Goal: Task Accomplishment & Management: Manage account settings

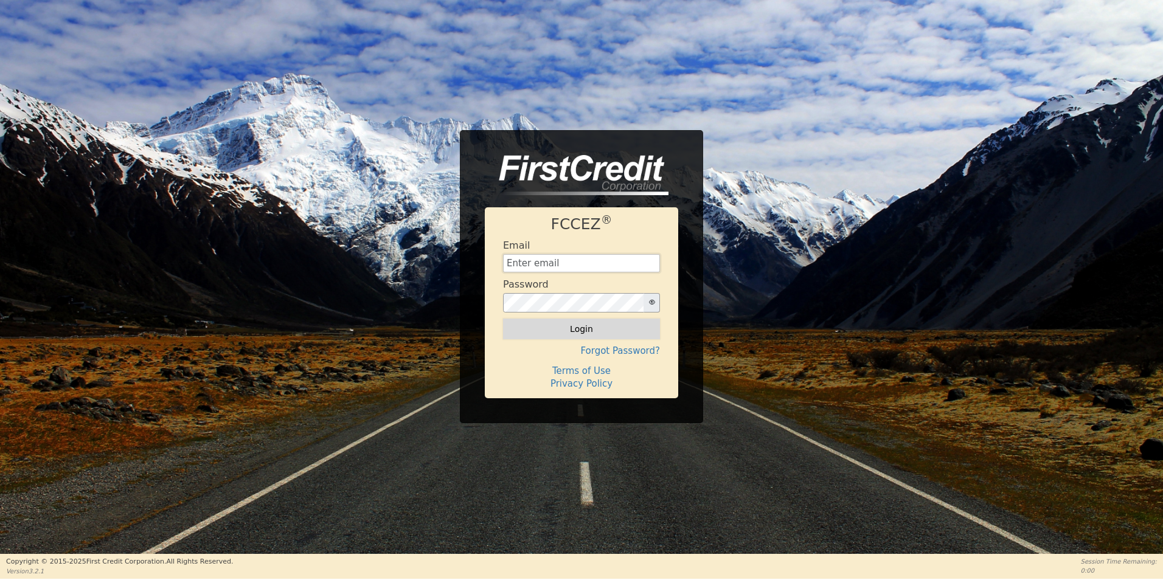
type input "[EMAIL_ADDRESS][DOMAIN_NAME]"
click at [587, 325] on button "Login" at bounding box center [581, 329] width 157 height 21
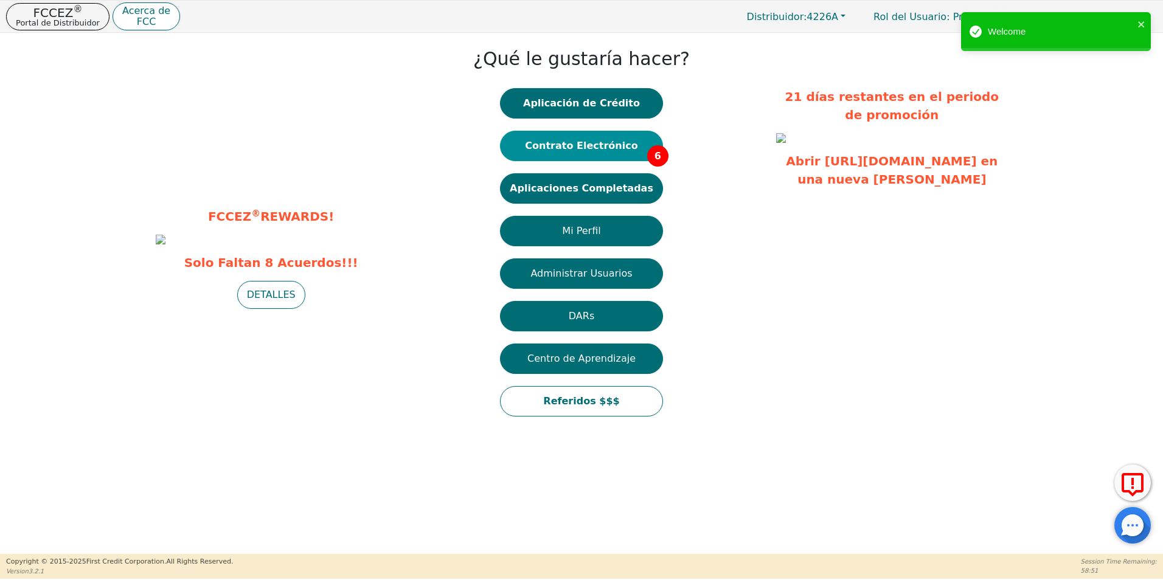
click at [632, 152] on button "Contrato Electrónico 6" at bounding box center [581, 146] width 163 height 30
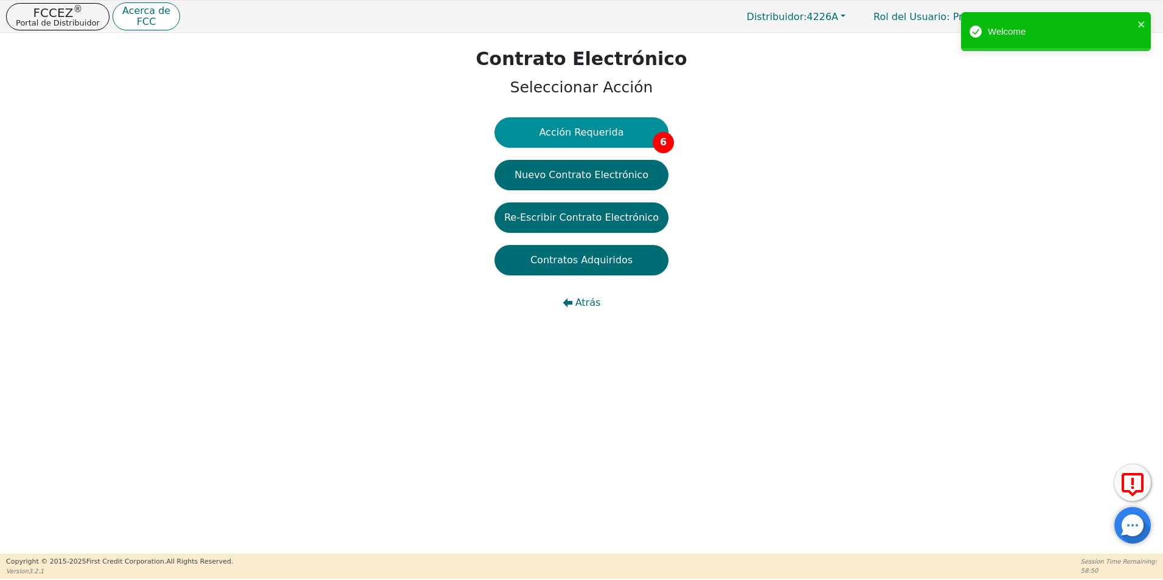
click at [568, 137] on button "Acción Requerida 6" at bounding box center [581, 132] width 174 height 30
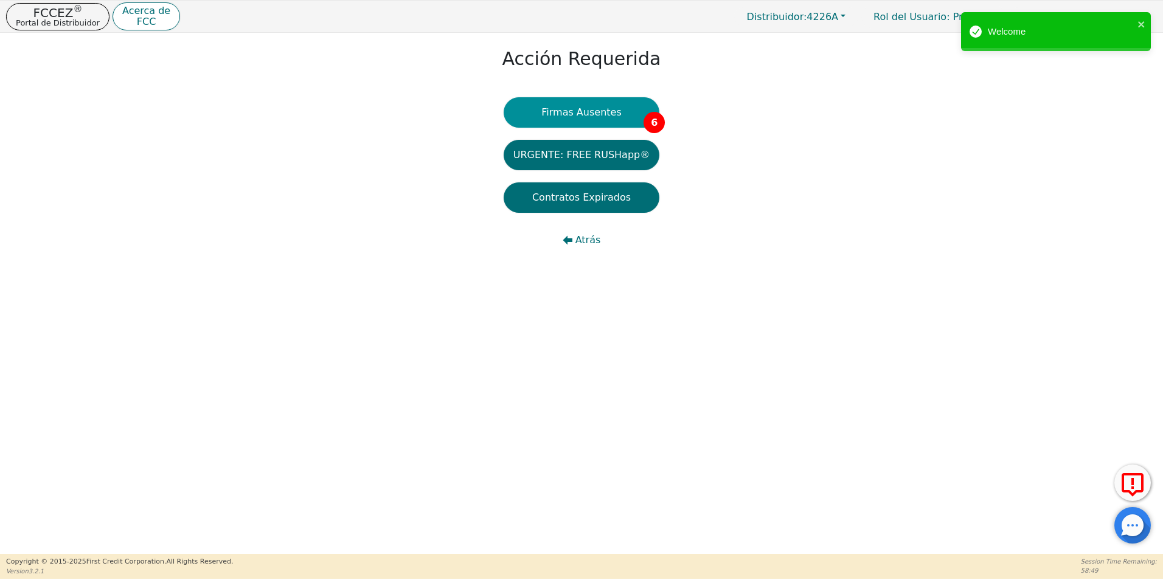
click at [585, 115] on button "Firmas Ausentes 6" at bounding box center [582, 112] width 156 height 30
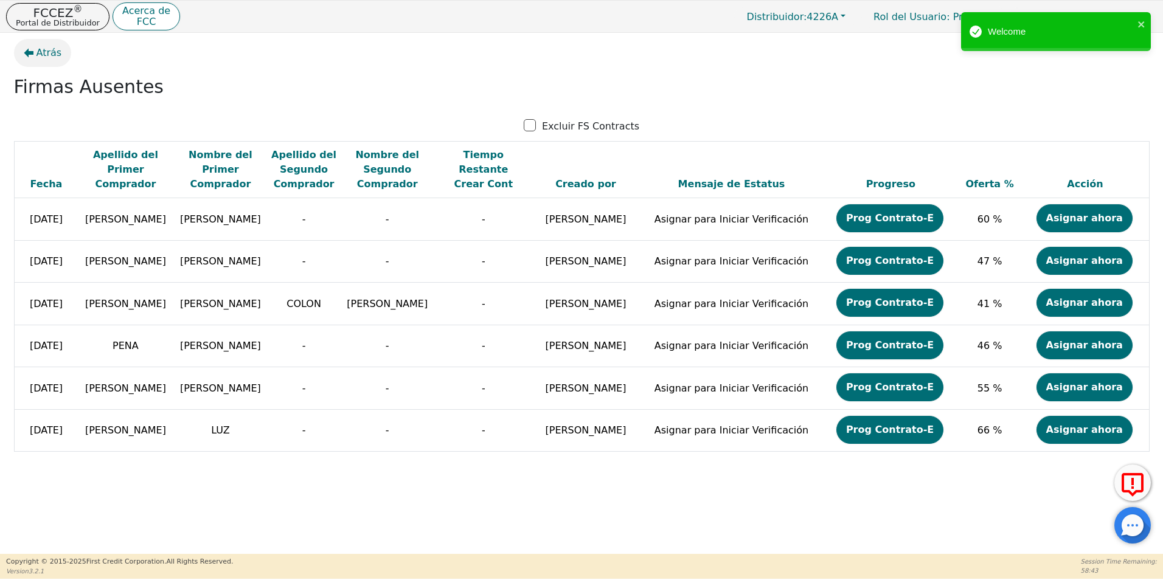
click at [45, 52] on span "Atrás" at bounding box center [49, 53] width 26 height 15
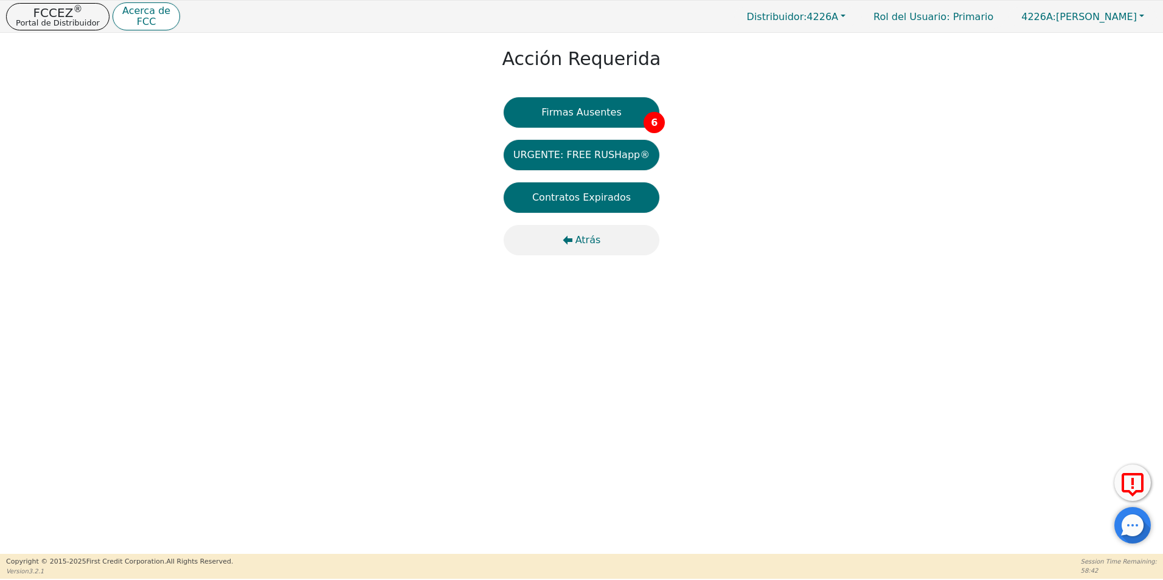
click at [582, 255] on button "Atrás" at bounding box center [582, 240] width 156 height 30
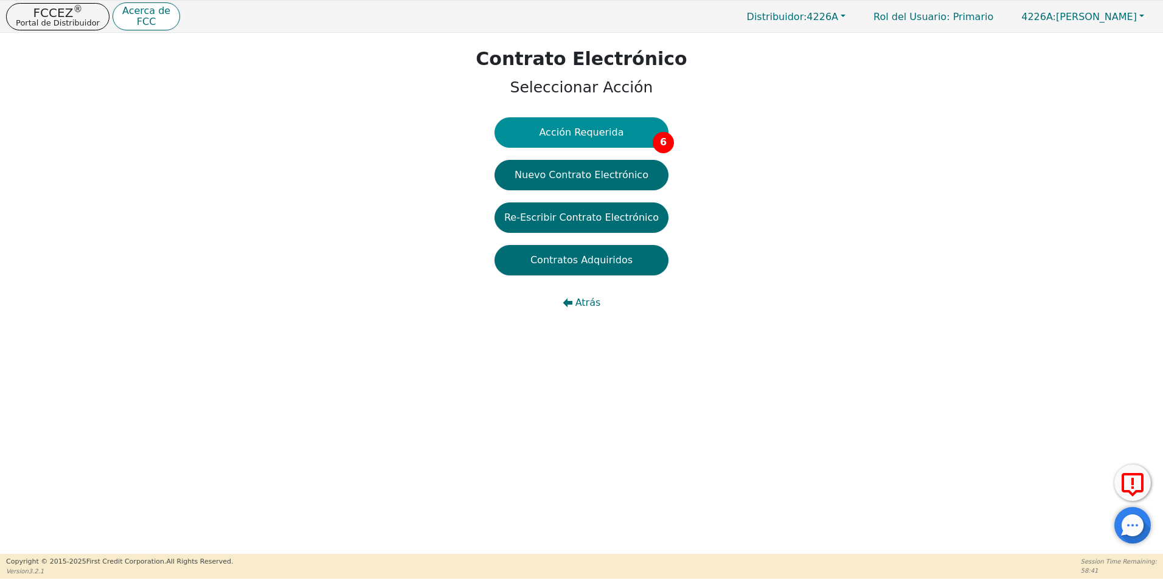
click at [610, 123] on button "Acción Requerida 6" at bounding box center [581, 132] width 174 height 30
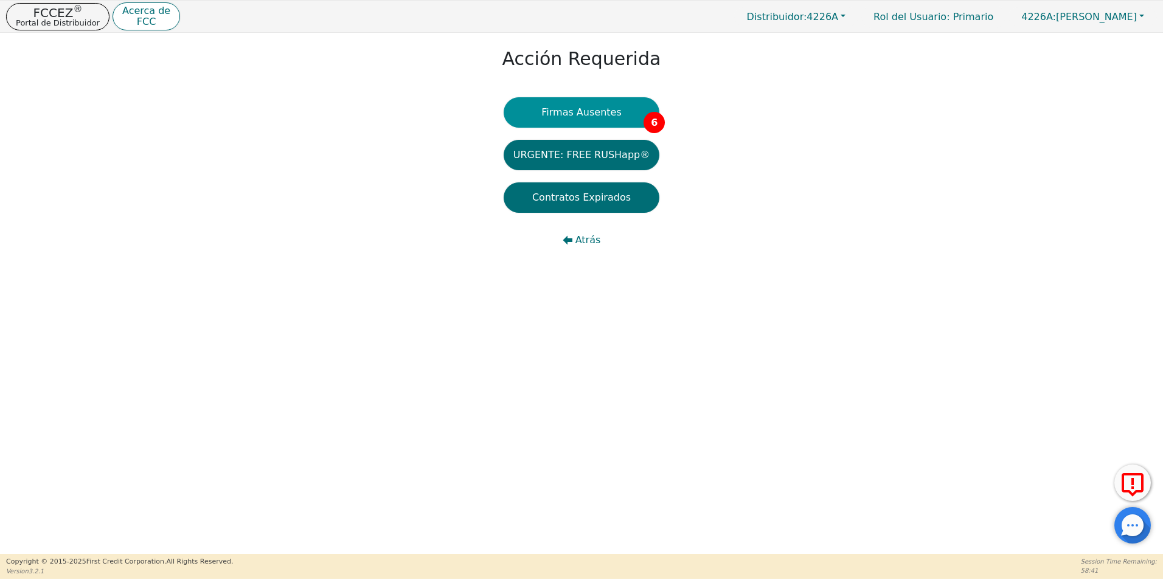
click at [615, 119] on button "Firmas Ausentes 6" at bounding box center [582, 112] width 156 height 30
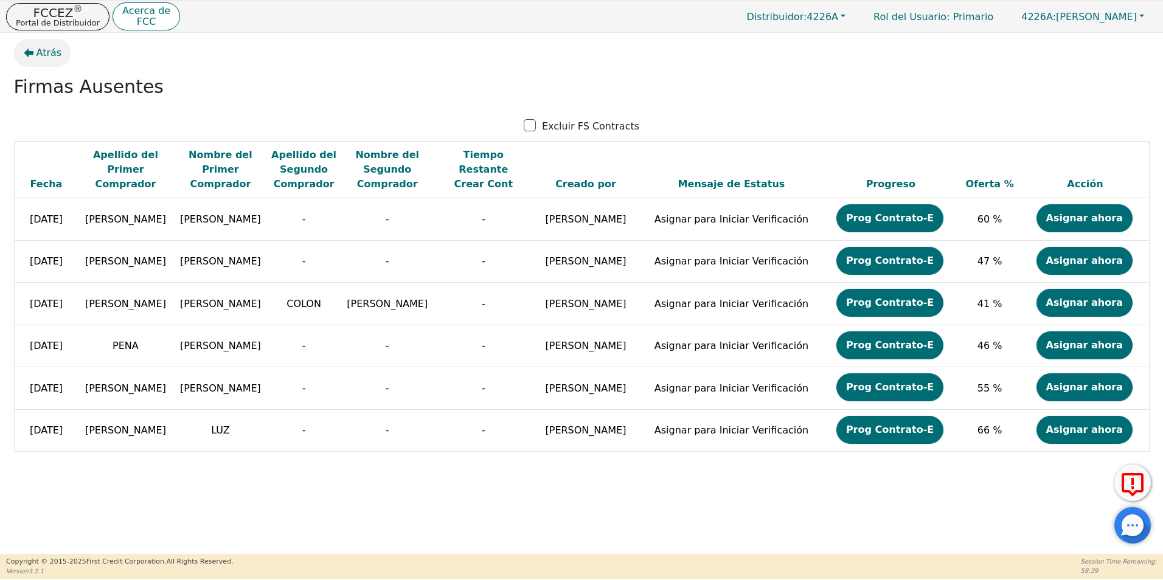
click at [52, 55] on span "Atrás" at bounding box center [49, 53] width 26 height 15
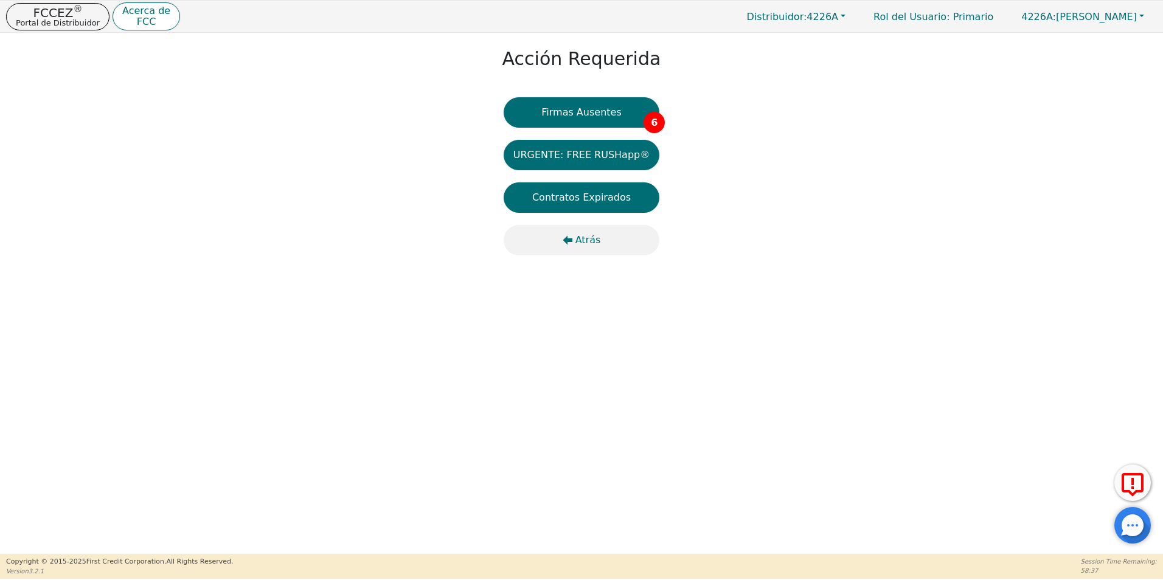
click at [590, 243] on span "Atrás" at bounding box center [588, 240] width 26 height 15
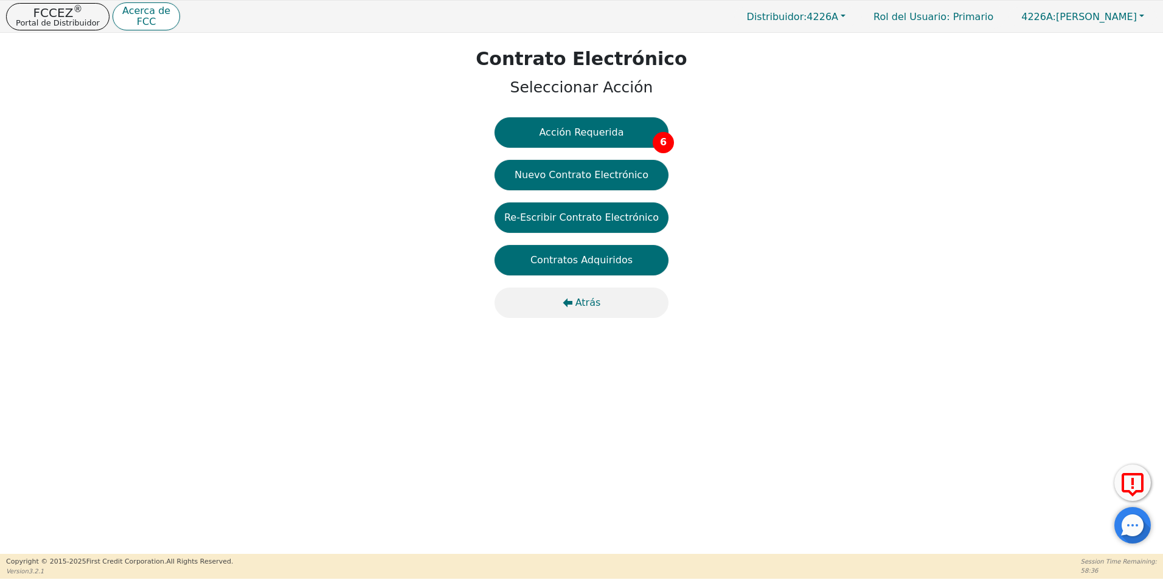
click at [589, 309] on span "Atrás" at bounding box center [588, 303] width 26 height 15
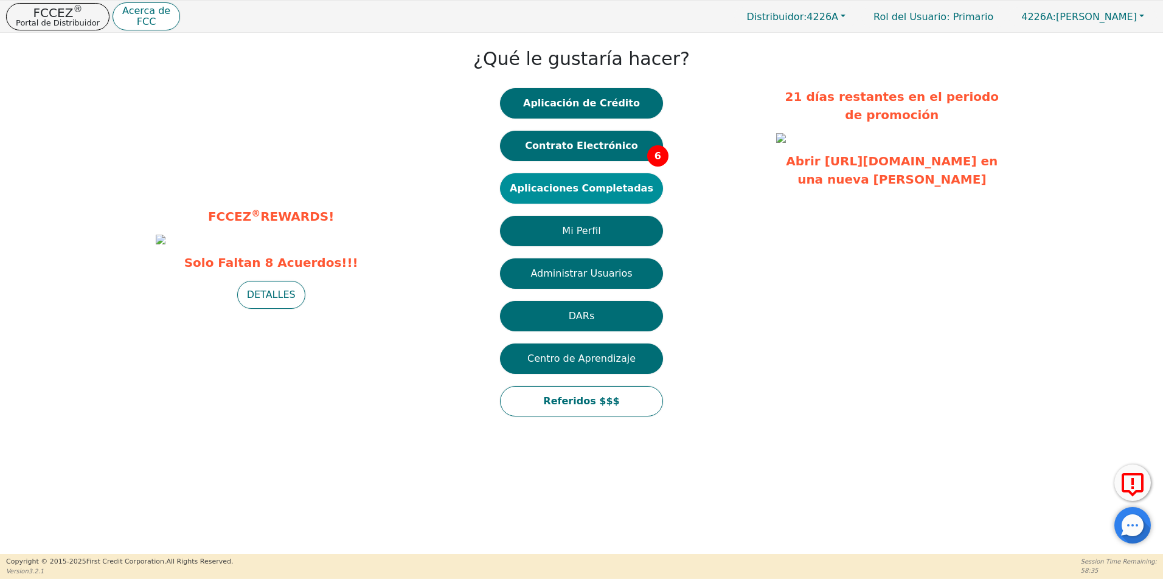
click at [608, 197] on button "Aplicaciones Completadas" at bounding box center [581, 188] width 163 height 30
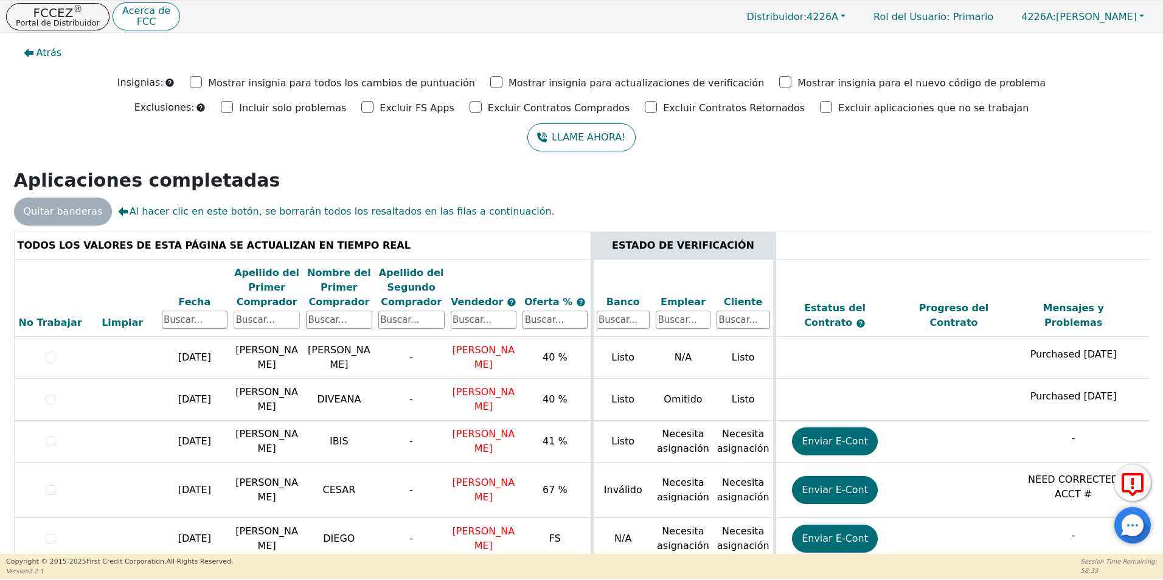
click at [266, 319] on input "text" at bounding box center [267, 320] width 66 height 18
type input "[PERSON_NAME]"
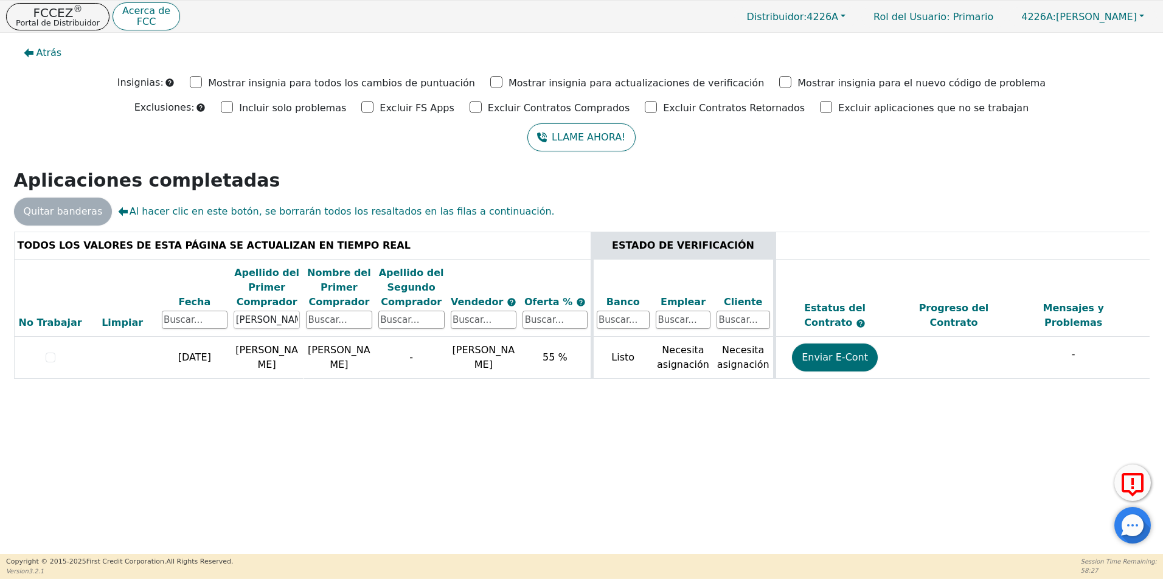
scroll to position [0, 343]
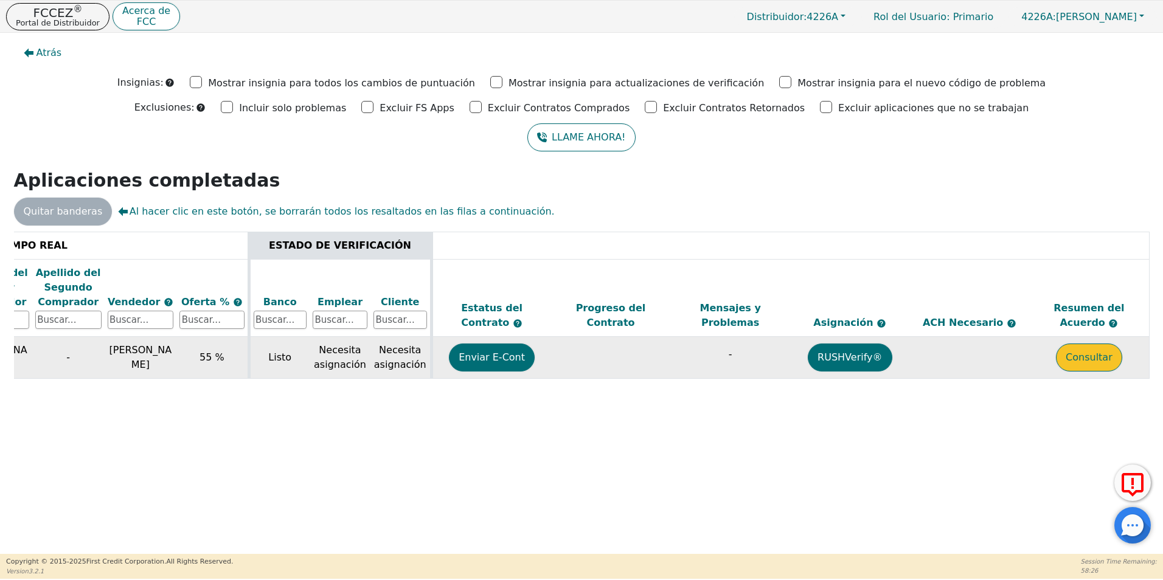
click at [1092, 361] on button "Consultar" at bounding box center [1089, 358] width 66 height 28
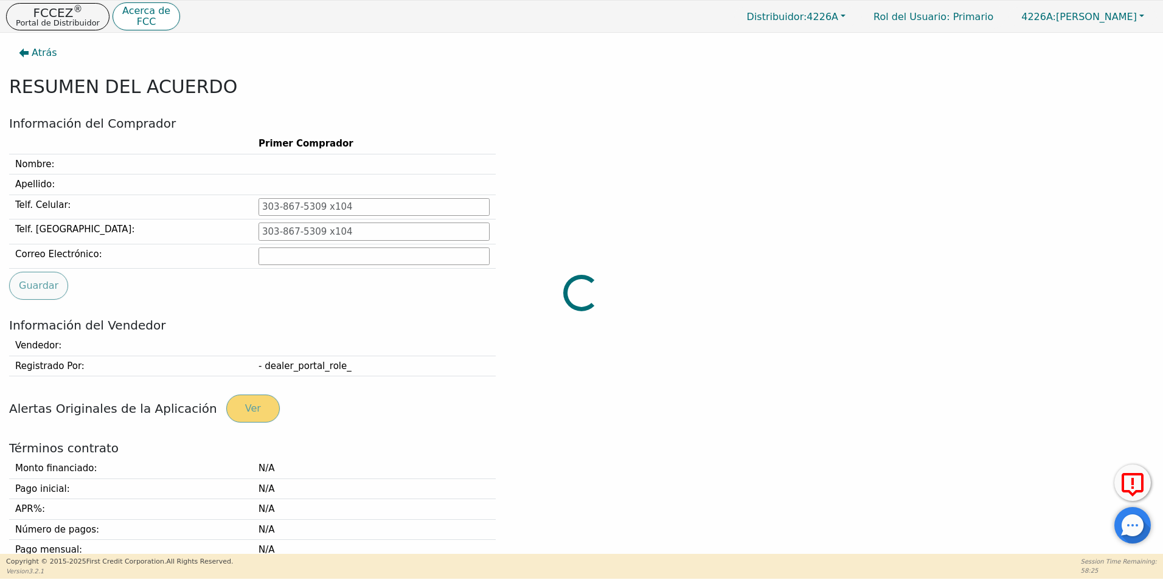
type input "[PHONE_NUMBER]"
type input "[EMAIL_ADDRESS][DOMAIN_NAME]"
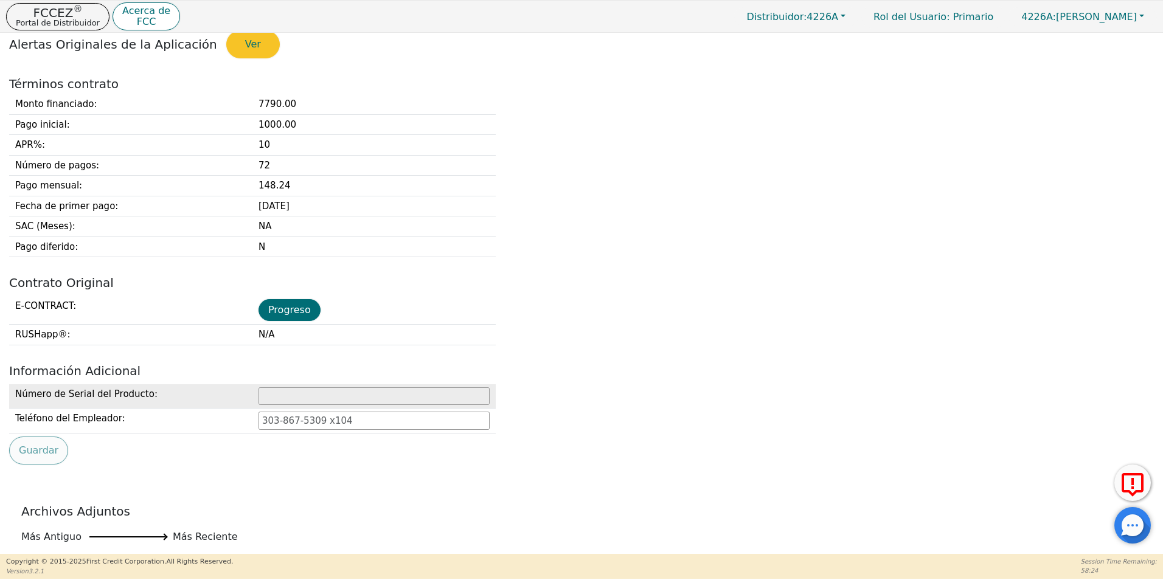
scroll to position [365, 0]
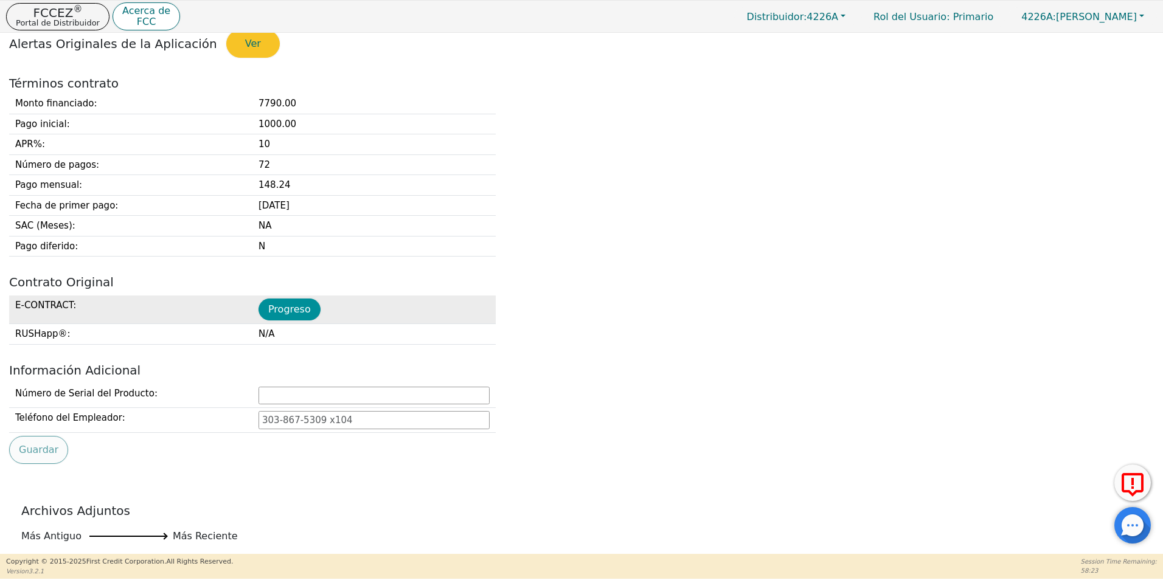
click at [288, 303] on button "Progreso" at bounding box center [289, 310] width 62 height 22
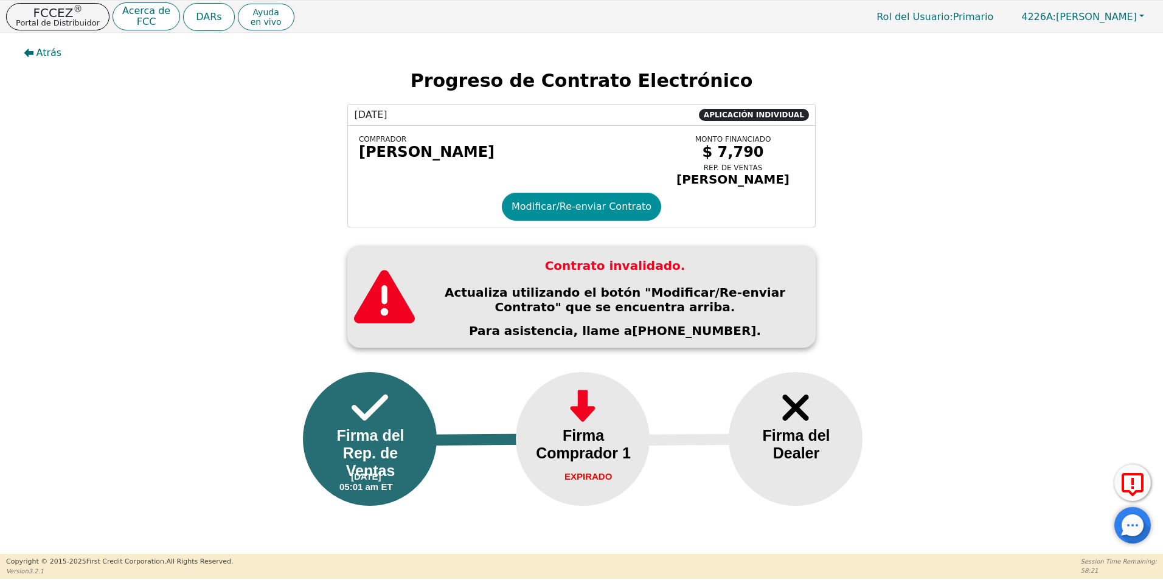
click at [604, 213] on button "Modificar/Re-enviar Contrato" at bounding box center [581, 207] width 159 height 28
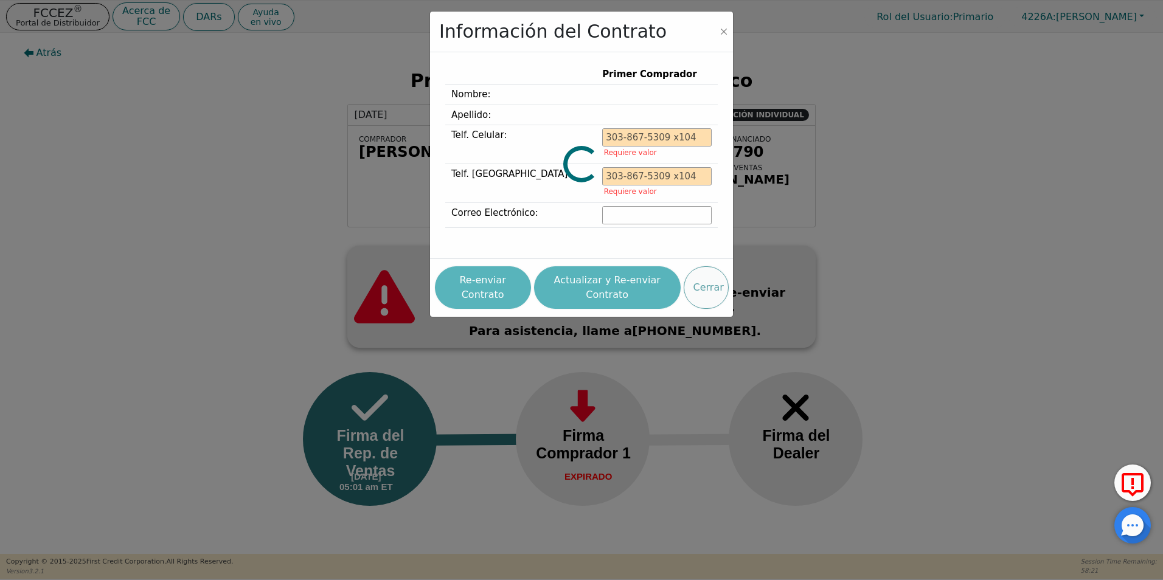
type input "[PHONE_NUMBER]"
type input "[EMAIL_ADDRESS][DOMAIN_NAME]"
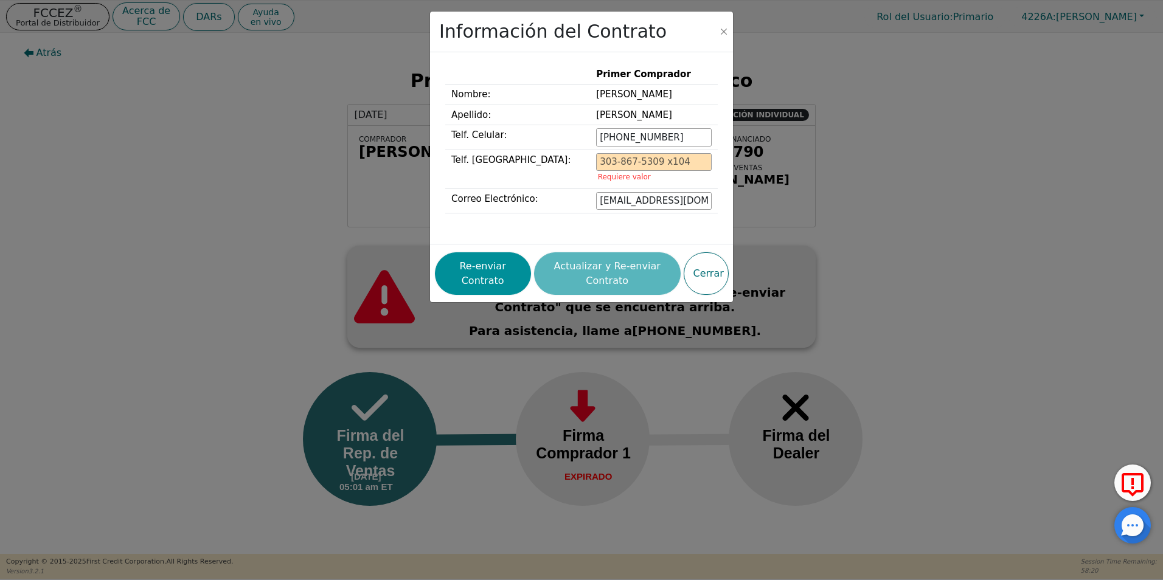
click at [469, 281] on button "Re-enviar Contrato" at bounding box center [483, 273] width 96 height 43
click at [728, 27] on button "Close" at bounding box center [724, 32] width 12 height 12
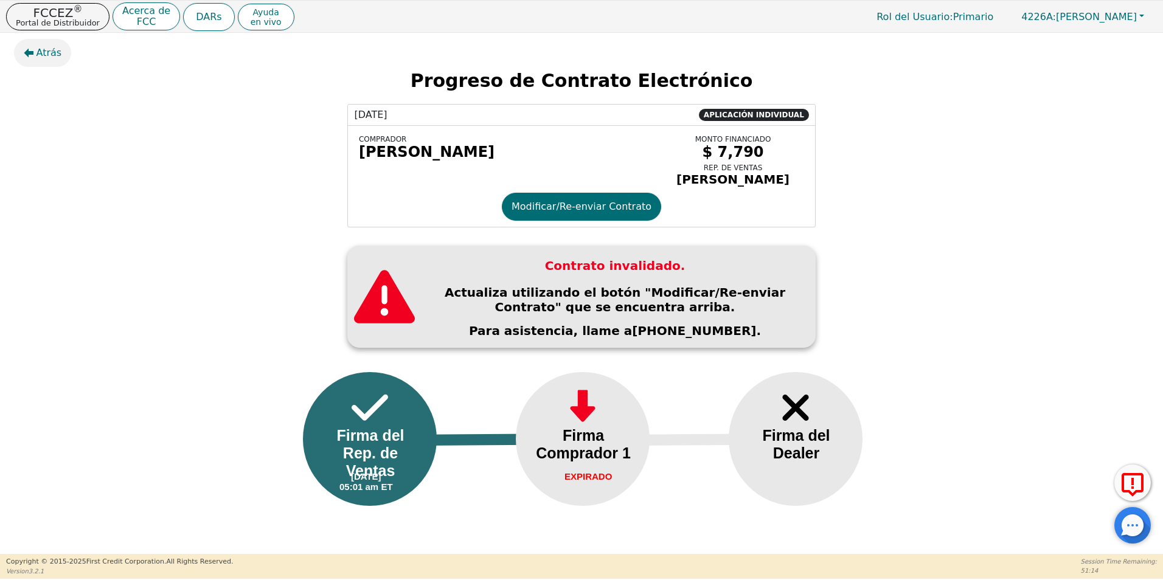
click at [35, 52] on button "Atrás" at bounding box center [43, 53] width 58 height 28
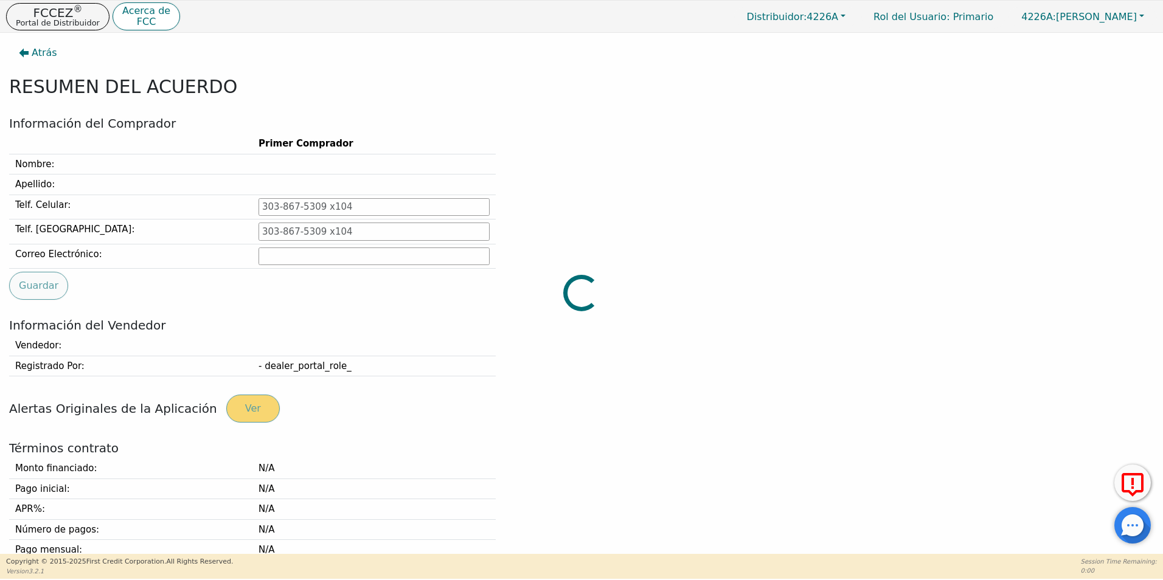
type input "[PHONE_NUMBER]"
type input "[EMAIL_ADDRESS][DOMAIN_NAME]"
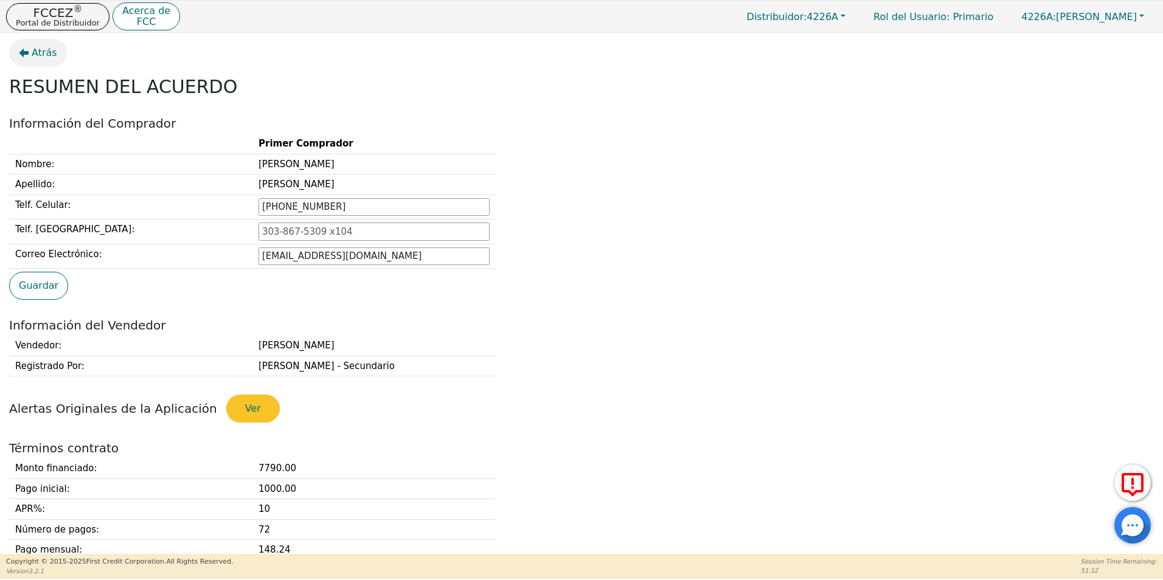
click at [40, 46] on span "Atrás" at bounding box center [45, 53] width 26 height 15
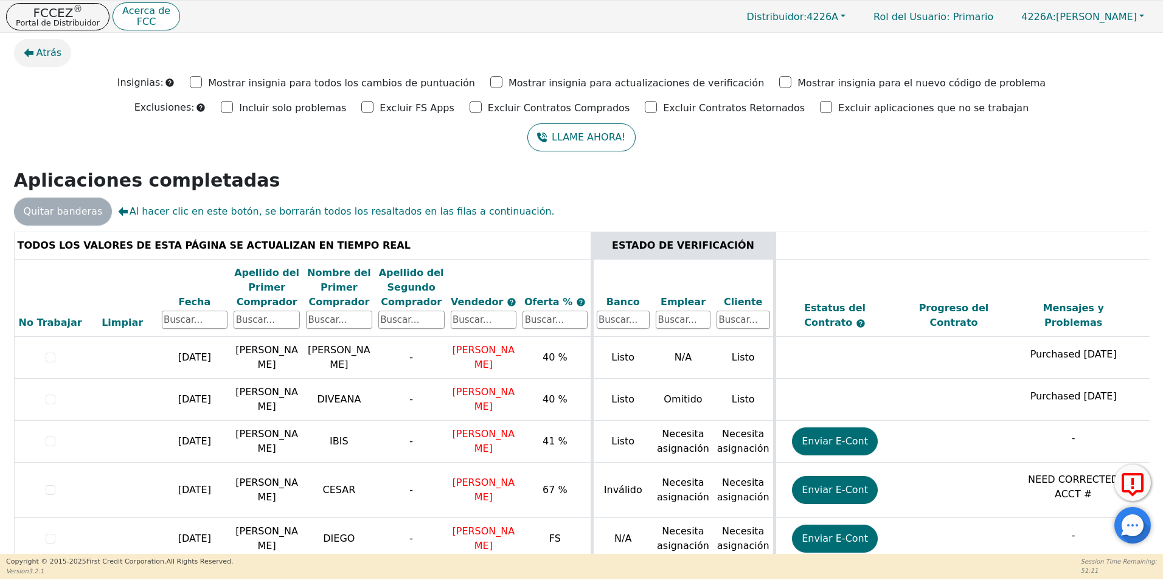
click at [43, 60] on button "Atrás" at bounding box center [43, 53] width 58 height 28
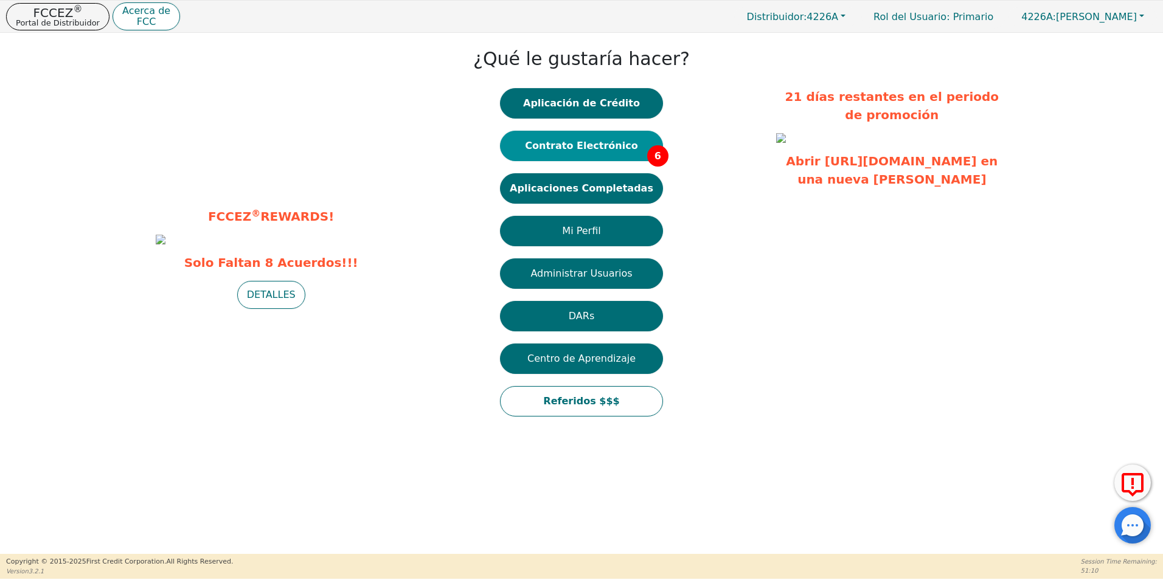
click at [575, 148] on button "Contrato Electrónico 6" at bounding box center [581, 146] width 163 height 30
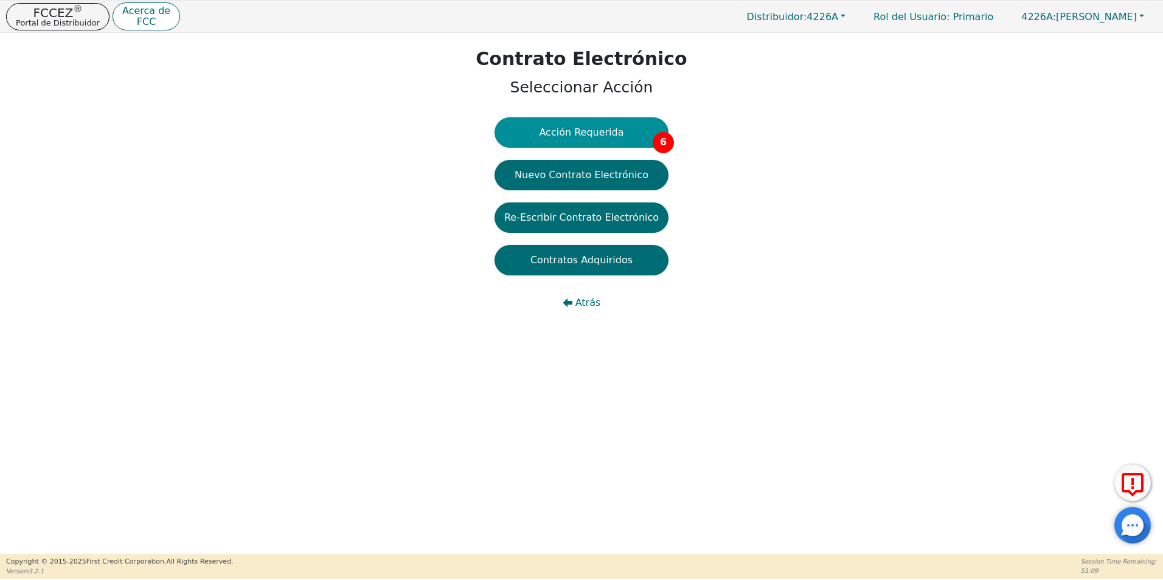
click at [586, 142] on button "Acción Requerida 6" at bounding box center [581, 132] width 174 height 30
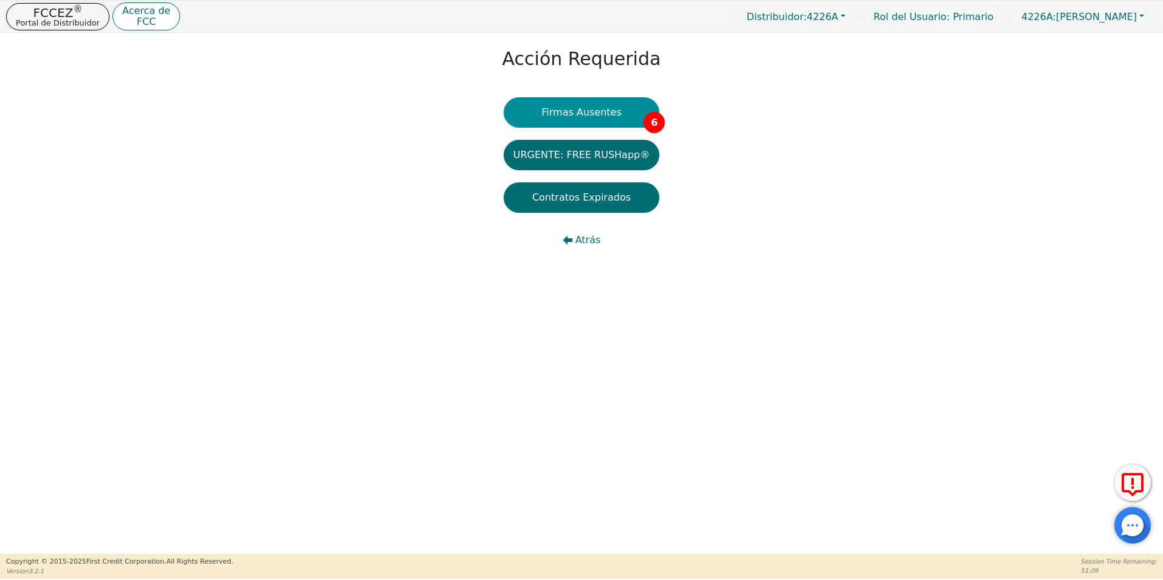
click at [620, 116] on button "Firmas Ausentes 6" at bounding box center [582, 112] width 156 height 30
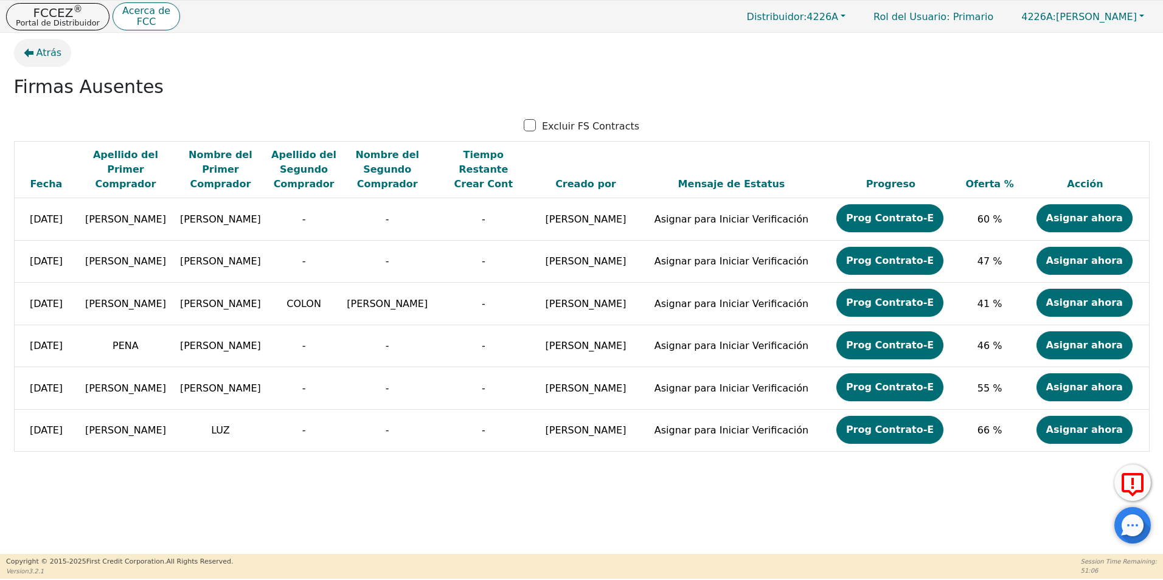
click at [50, 54] on span "Atrás" at bounding box center [49, 53] width 26 height 15
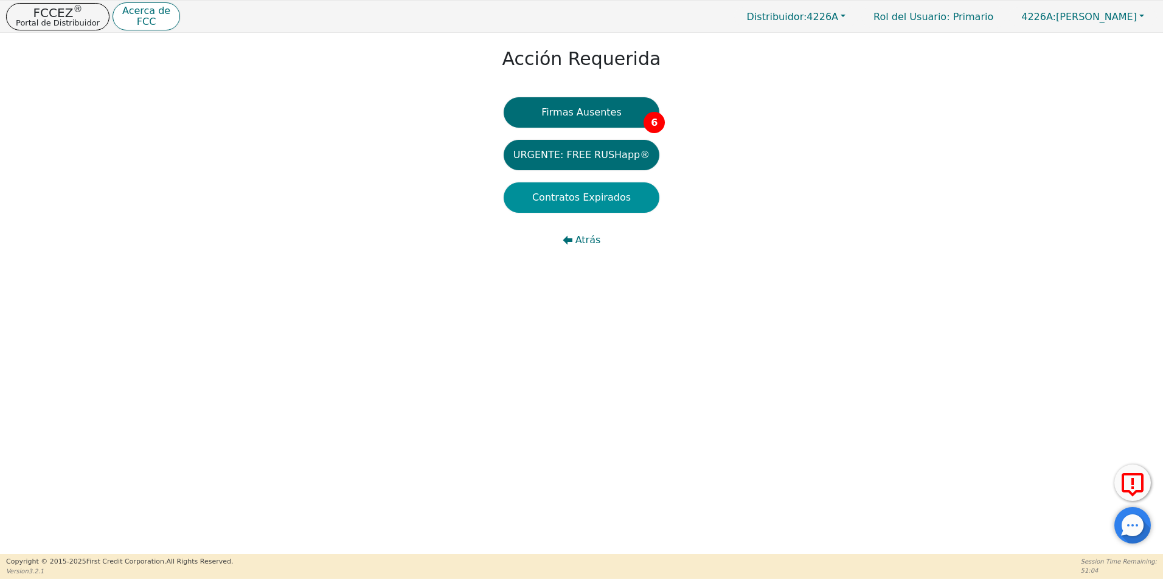
click at [587, 193] on button "Contratos Expirados" at bounding box center [582, 197] width 156 height 30
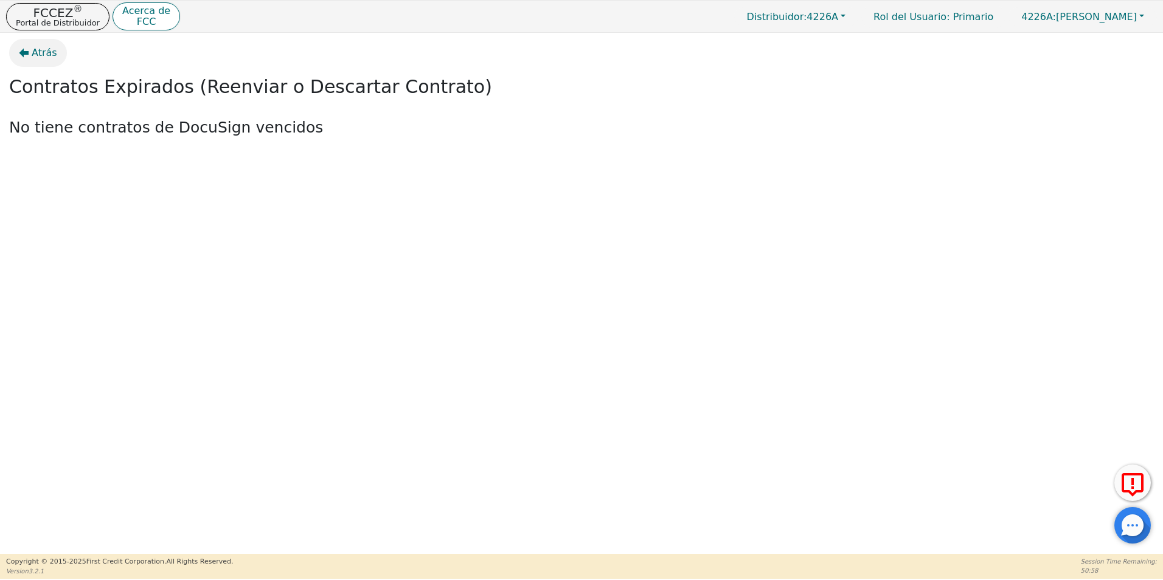
click at [32, 52] on span "Atrás" at bounding box center [45, 53] width 26 height 15
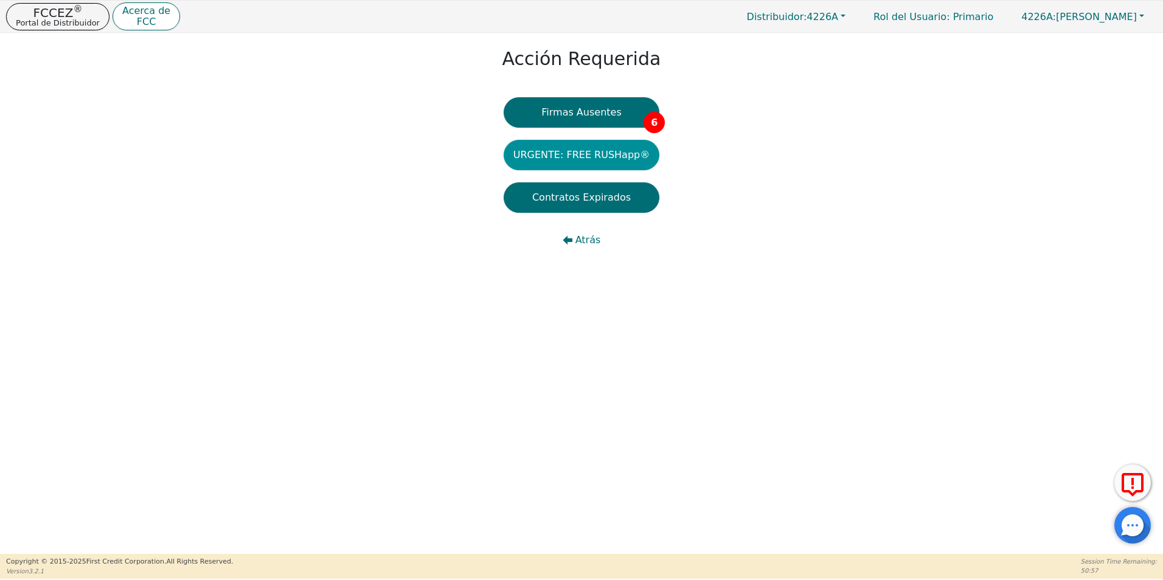
click at [587, 155] on button "URGENTE: FREE RUSHapp®" at bounding box center [582, 155] width 156 height 30
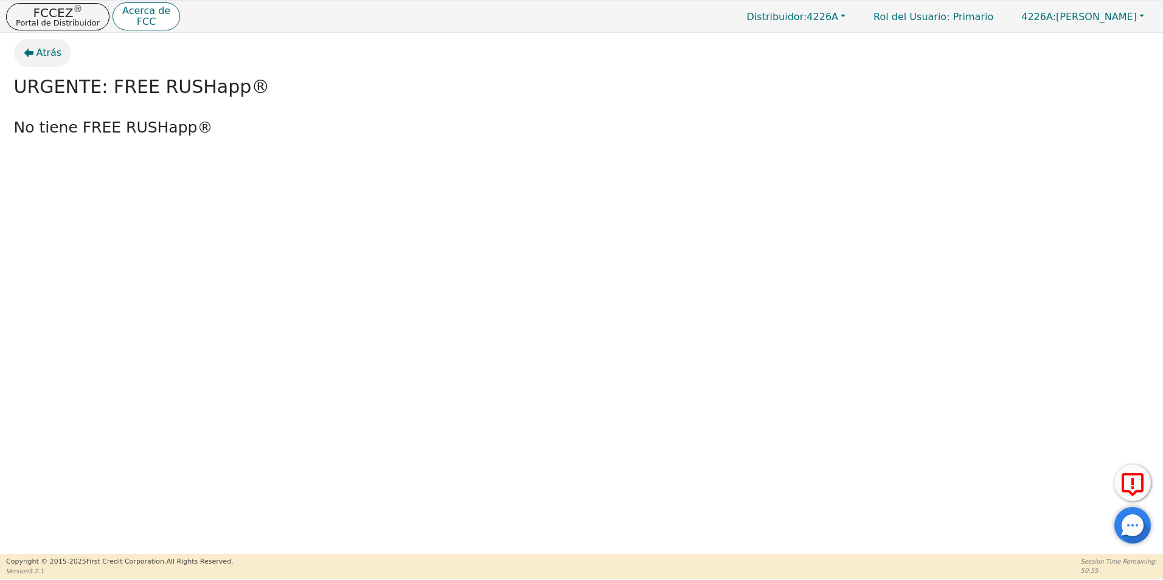
click at [50, 58] on span "Atrás" at bounding box center [49, 53] width 26 height 15
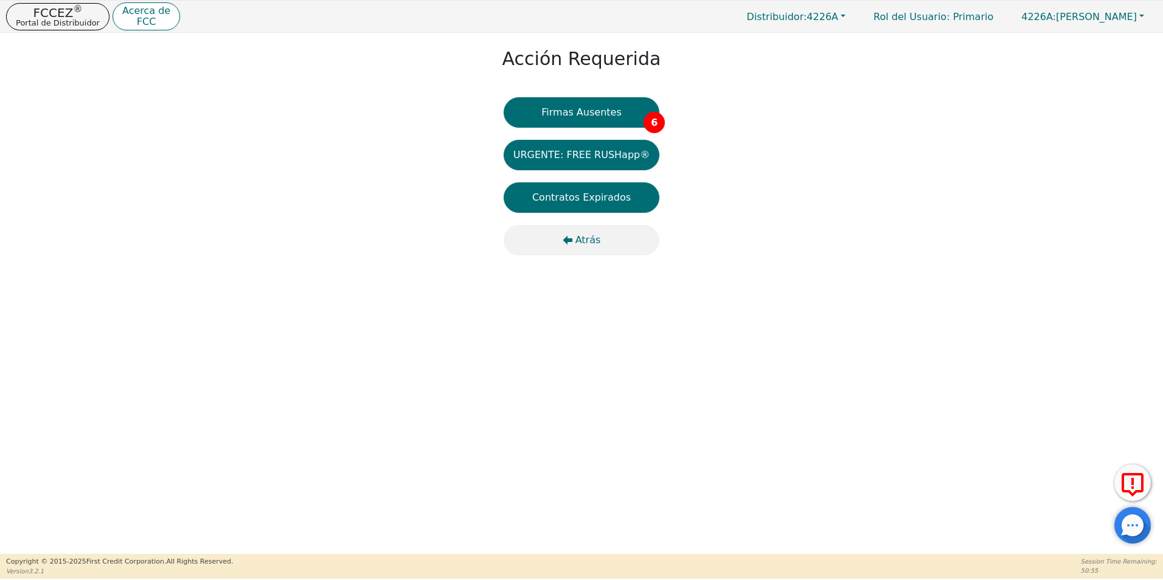
click at [583, 234] on span "Atrás" at bounding box center [588, 240] width 26 height 15
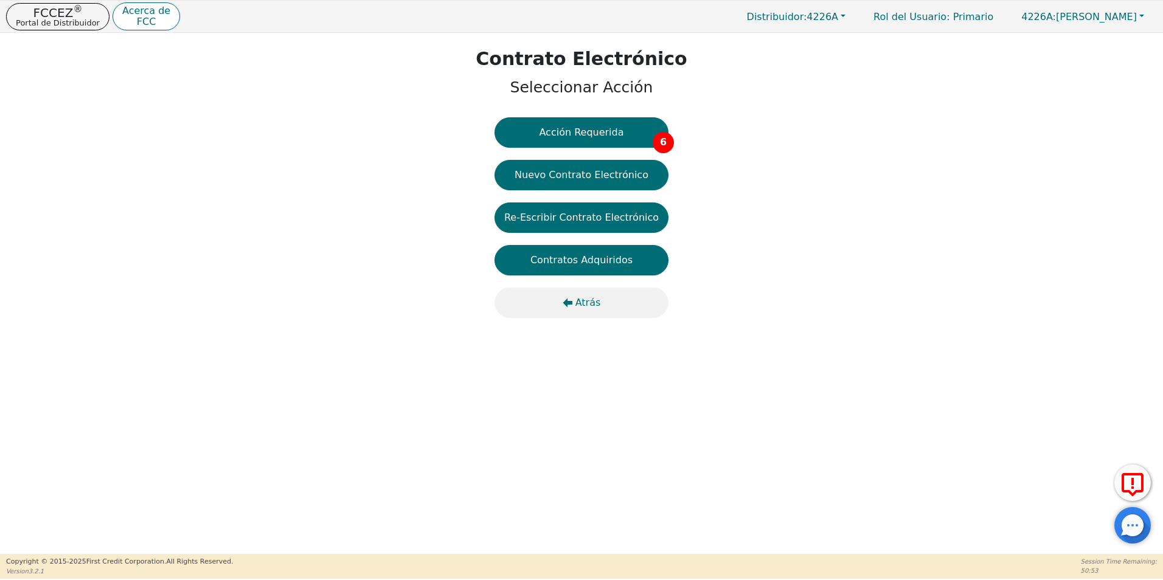
click at [584, 306] on span "Atrás" at bounding box center [588, 303] width 26 height 15
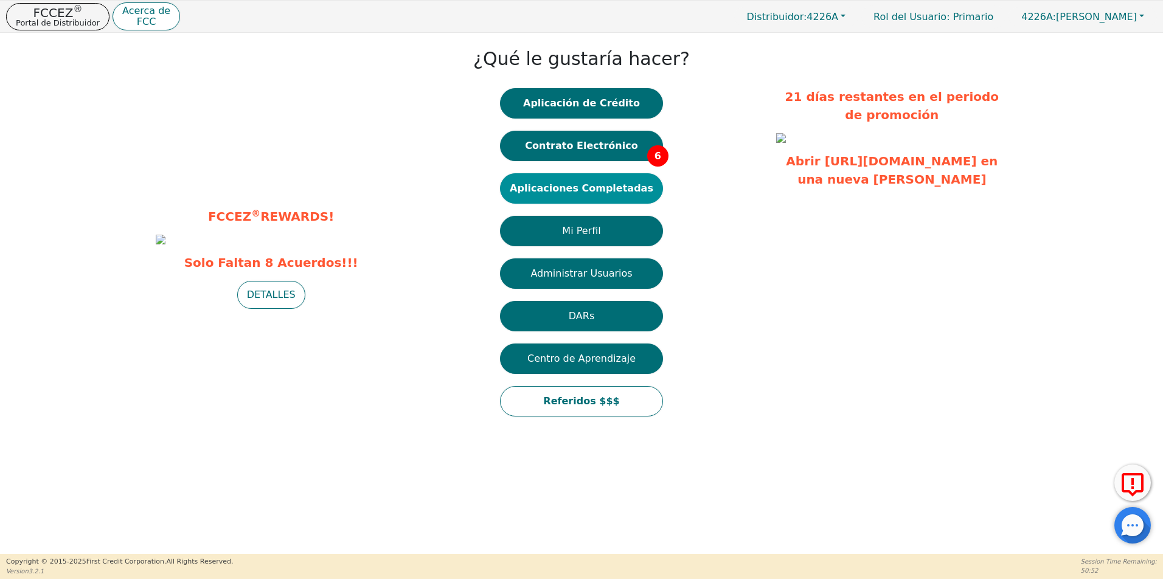
click at [587, 187] on button "Aplicaciones Completadas" at bounding box center [581, 188] width 163 height 30
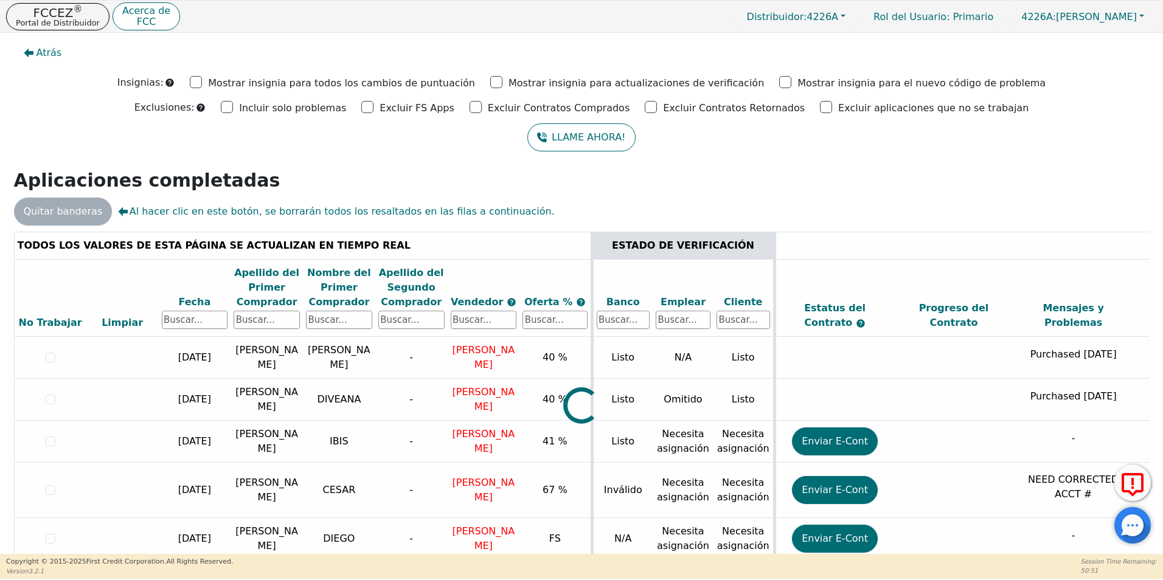
click at [325, 232] on div at bounding box center [581, 232] width 1135 height 0
click at [314, 322] on input "text" at bounding box center [339, 320] width 66 height 18
type input "guicela"
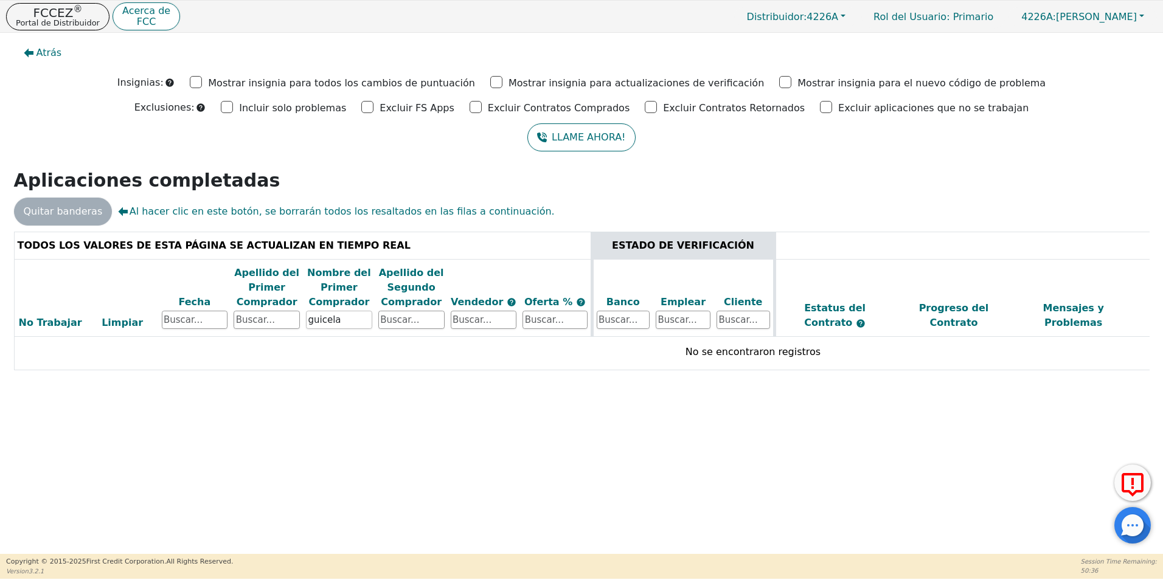
drag, startPoint x: 358, startPoint y: 328, endPoint x: 250, endPoint y: 320, distance: 107.9
click at [250, 320] on tr "No Trabajar Limpiar Fecha Apellido del Primer Comprador Nombre del Primer Compr…" at bounding box center [753, 298] width 1478 height 78
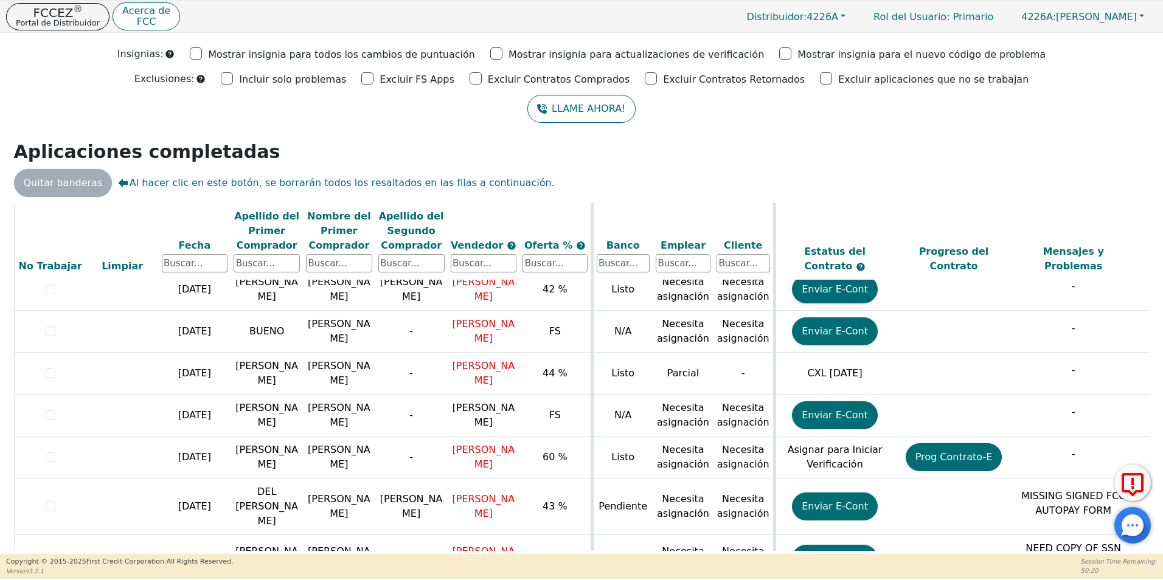
scroll to position [2721, 0]
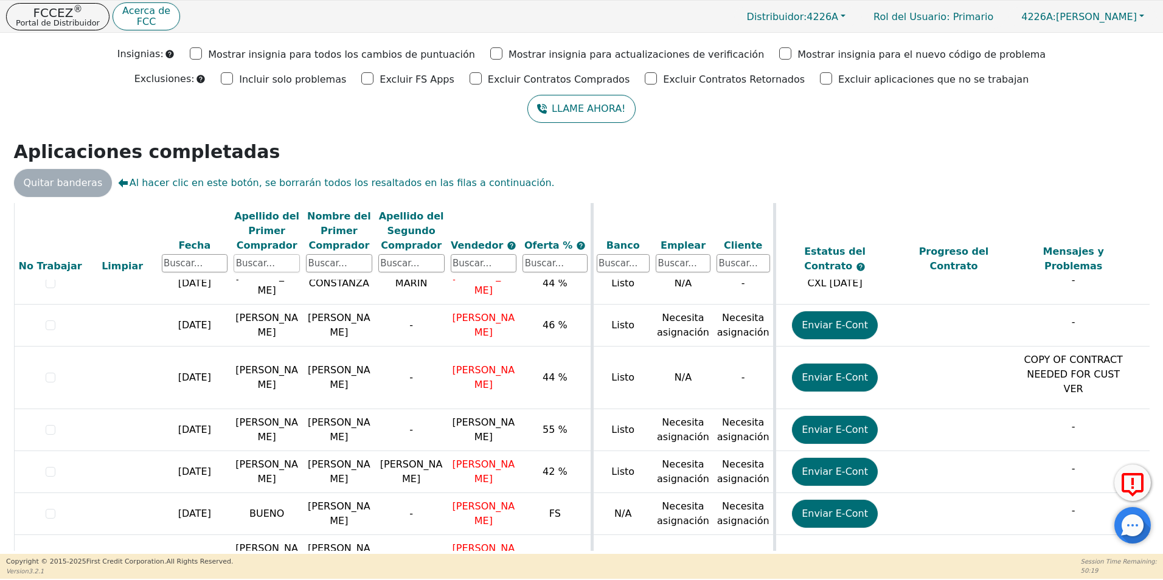
click at [260, 265] on input "text" at bounding box center [267, 263] width 66 height 18
type input "[PERSON_NAME]"
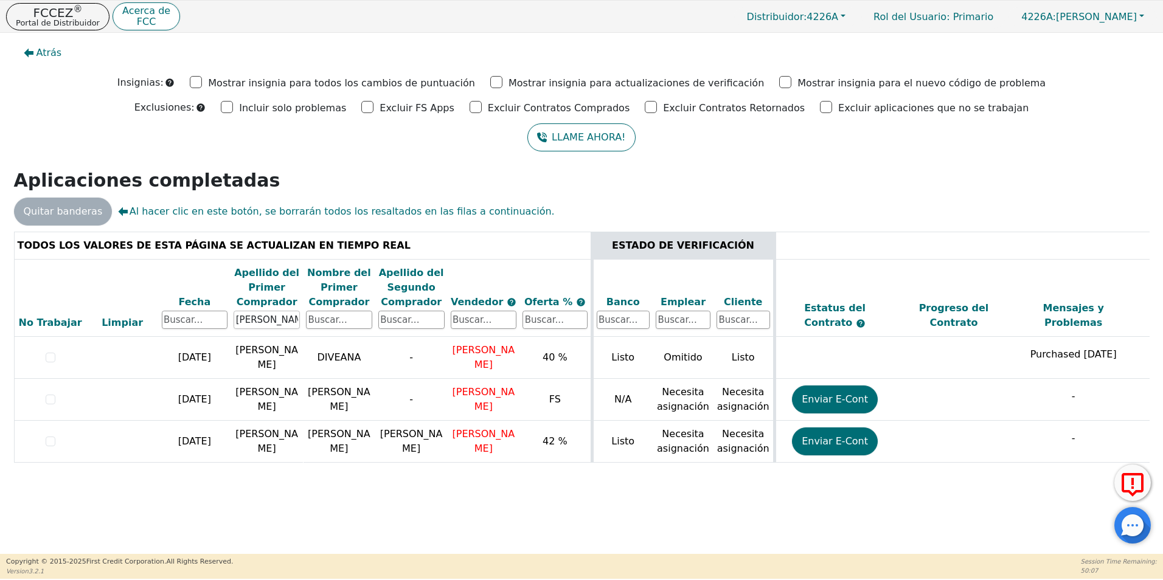
scroll to position [0, 343]
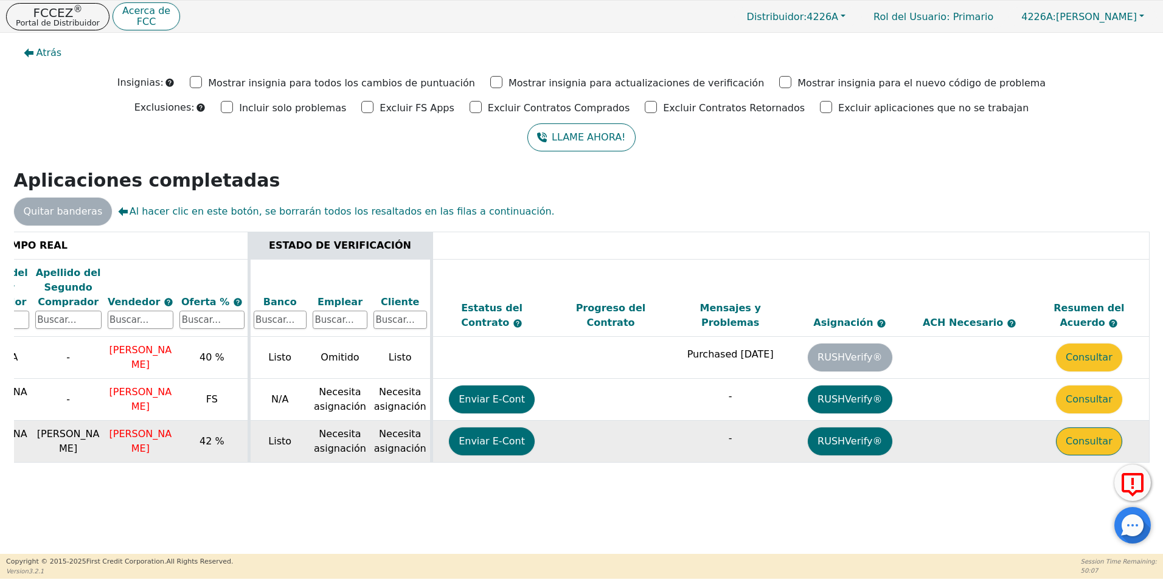
click at [1069, 443] on button "Consultar" at bounding box center [1089, 441] width 66 height 28
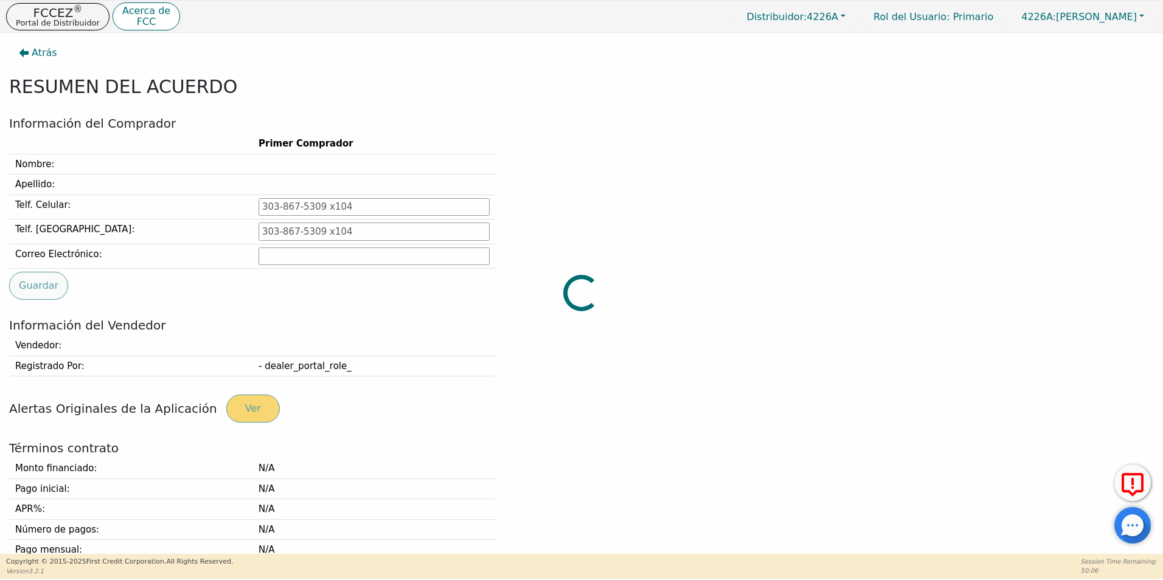
type input "[PHONE_NUMBER]"
type input "[EMAIL_ADDRESS][DOMAIN_NAME]"
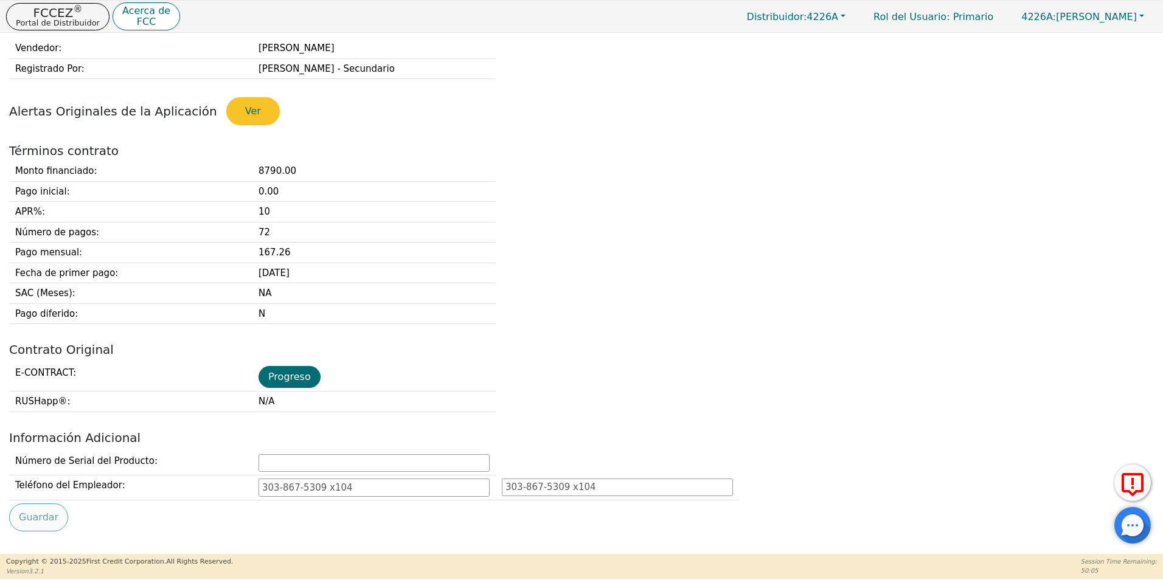
scroll to position [426, 0]
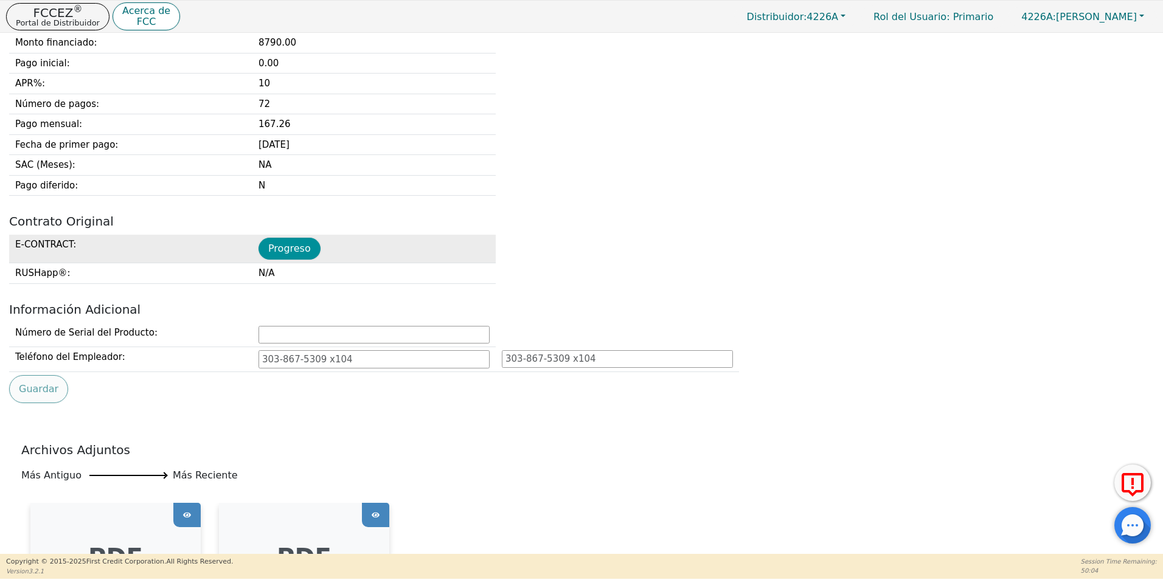
click at [289, 254] on button "Progreso" at bounding box center [289, 249] width 62 height 22
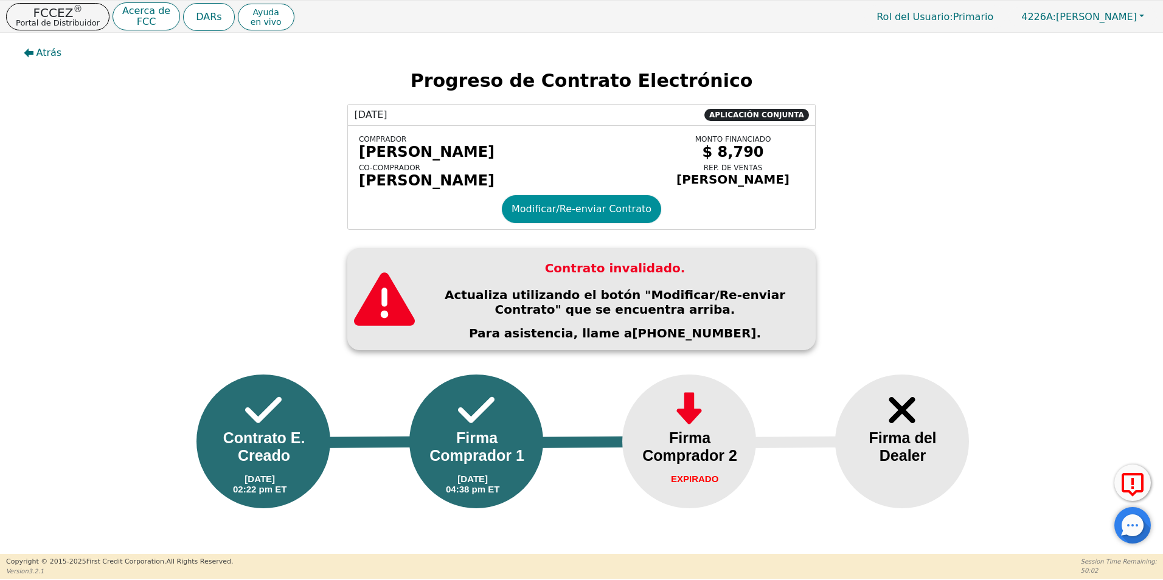
click at [601, 221] on button "Modificar/Re-enviar Contrato" at bounding box center [581, 209] width 159 height 28
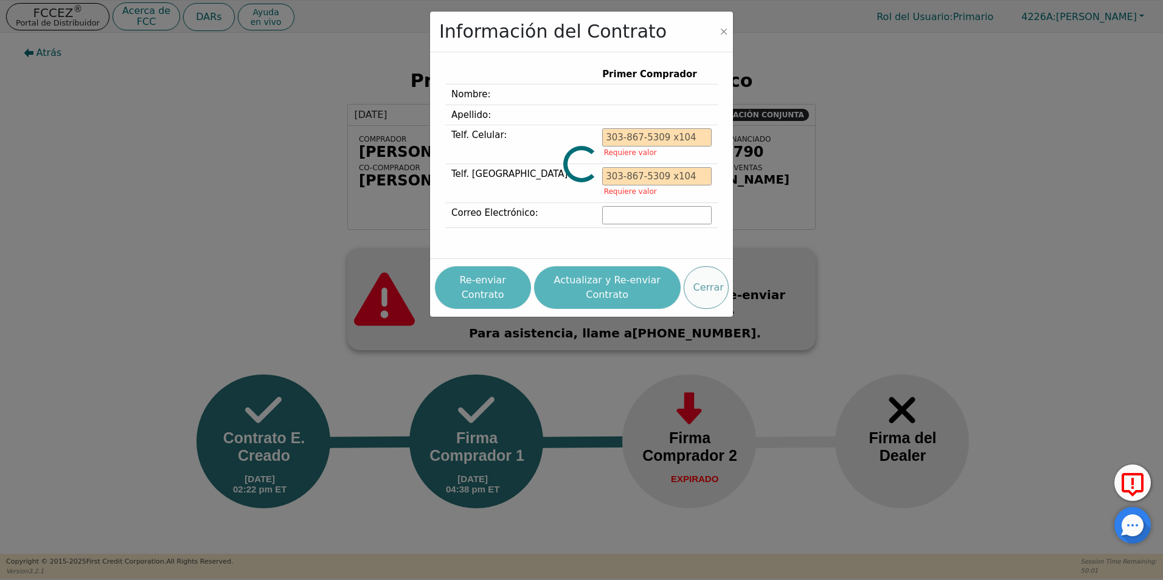
type input "[PHONE_NUMBER]"
type input "[EMAIL_ADDRESS][DOMAIN_NAME]"
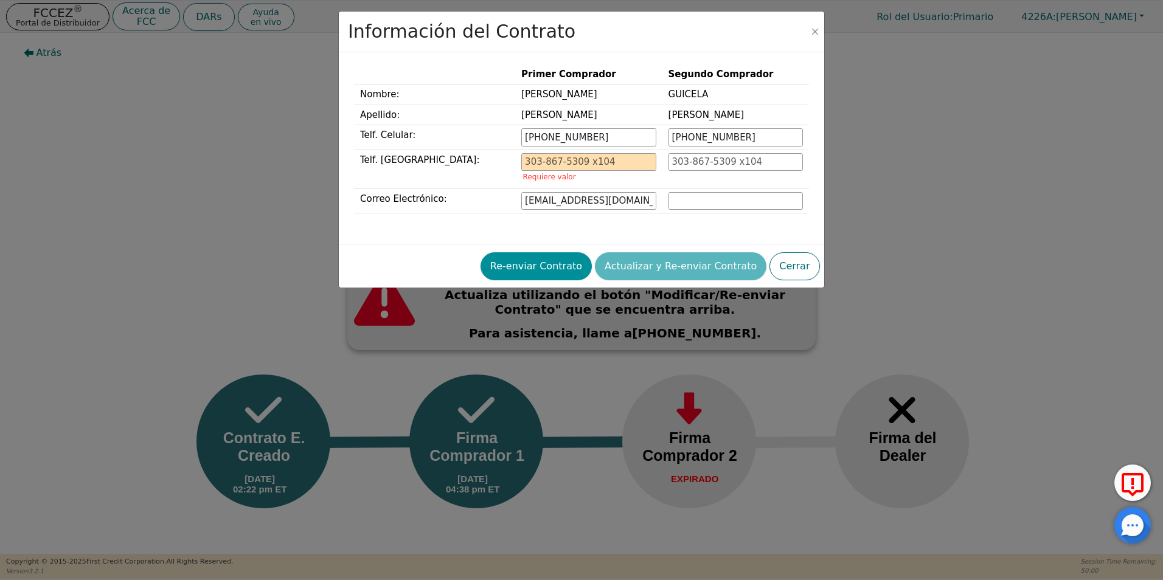
click at [558, 267] on button "Re-enviar Contrato" at bounding box center [535, 266] width 111 height 28
